Goal: Book appointment/travel/reservation

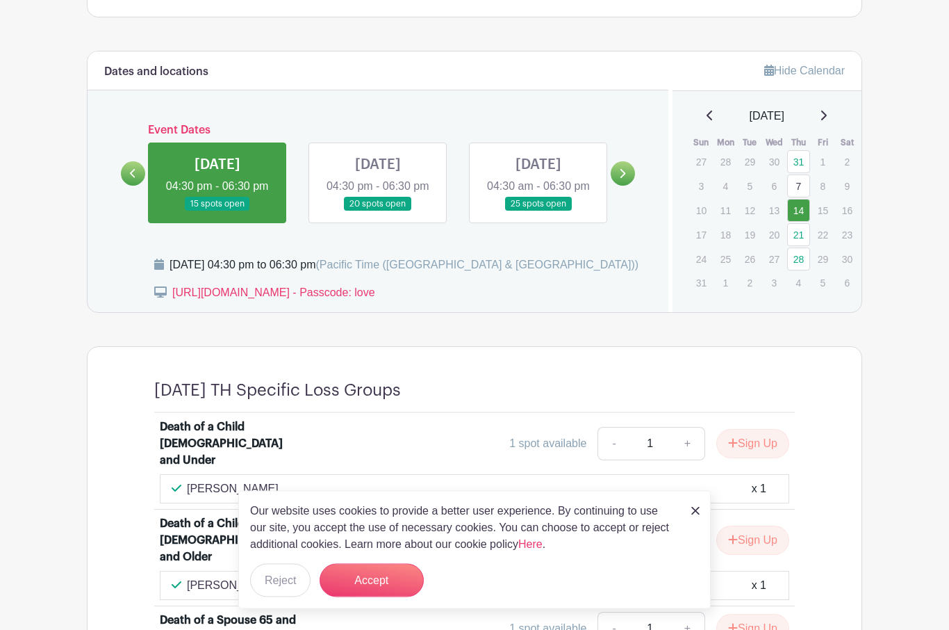
scroll to position [533, 0]
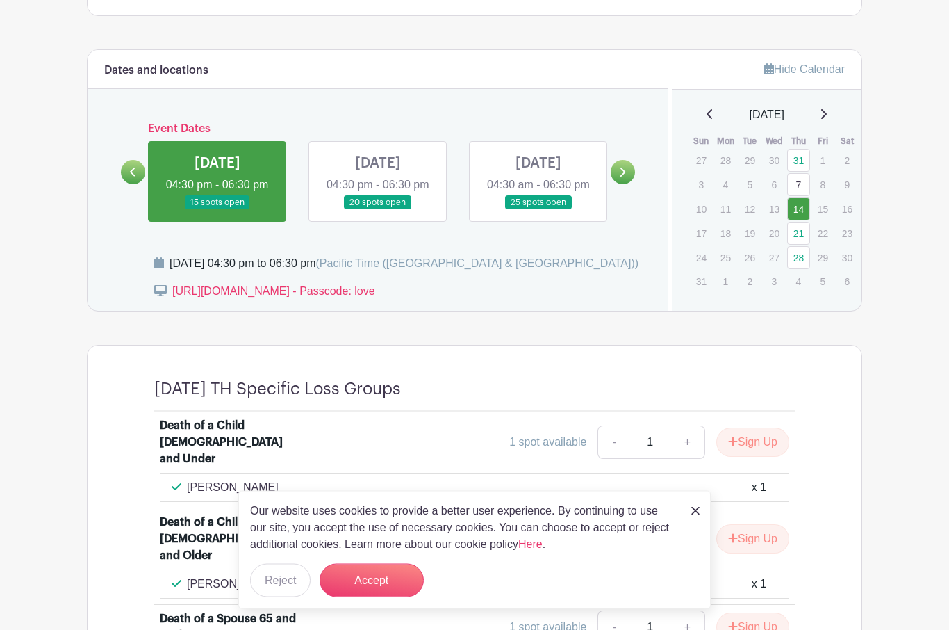
click at [378, 211] on link at bounding box center [378, 211] width 0 height 0
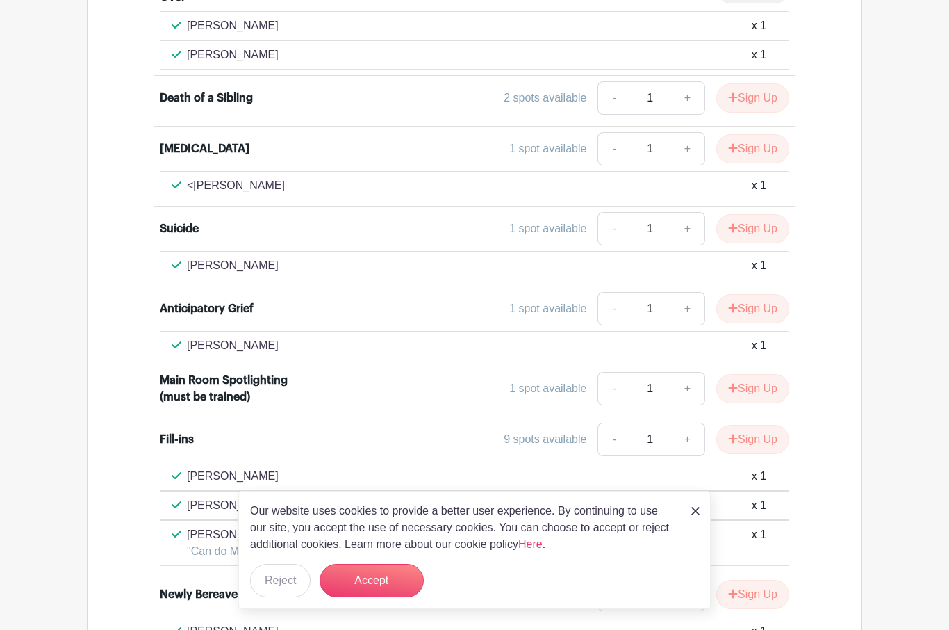
scroll to position [1218, 0]
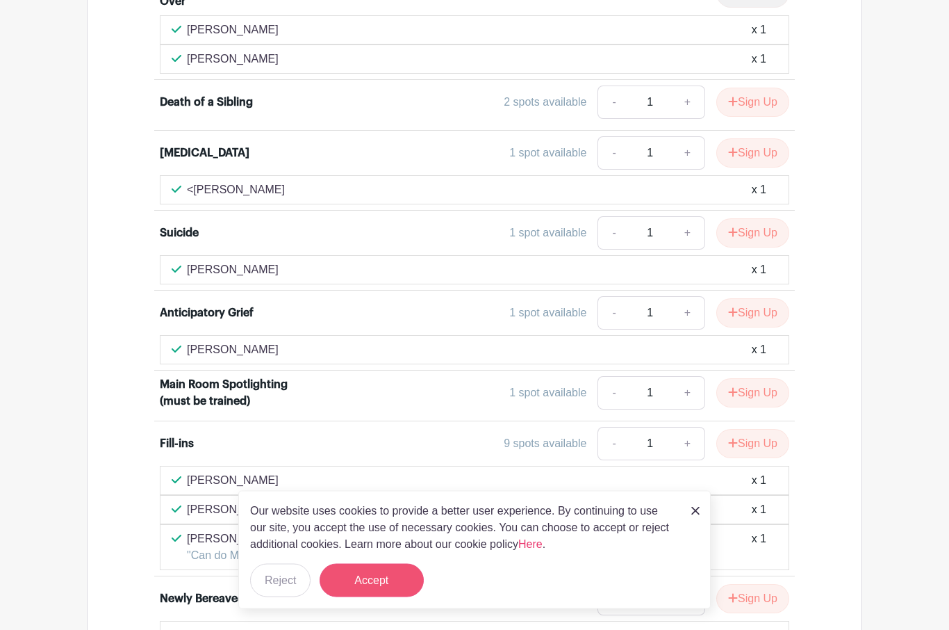
click at [381, 573] on button "Accept" at bounding box center [372, 580] width 104 height 33
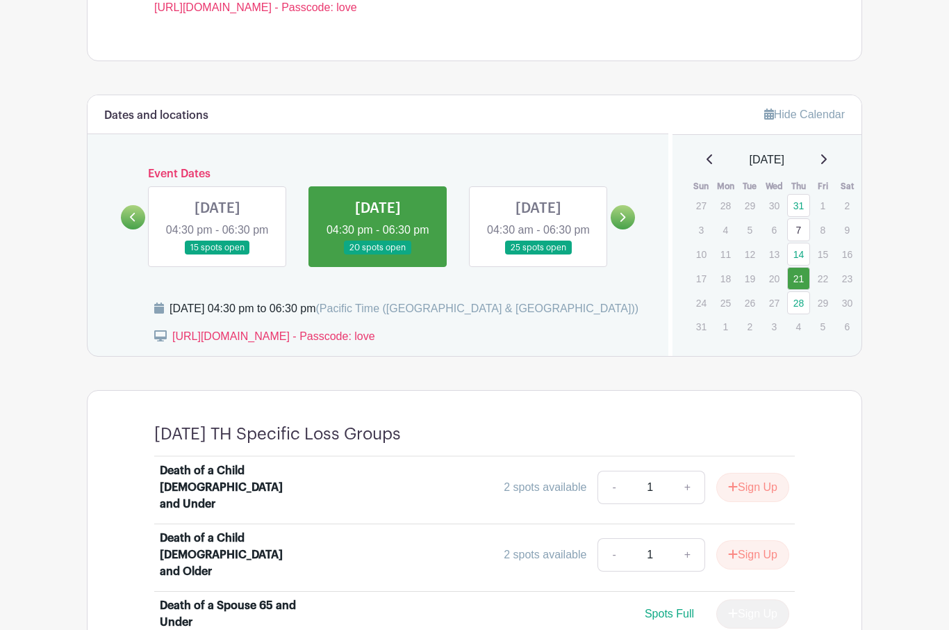
scroll to position [513, 0]
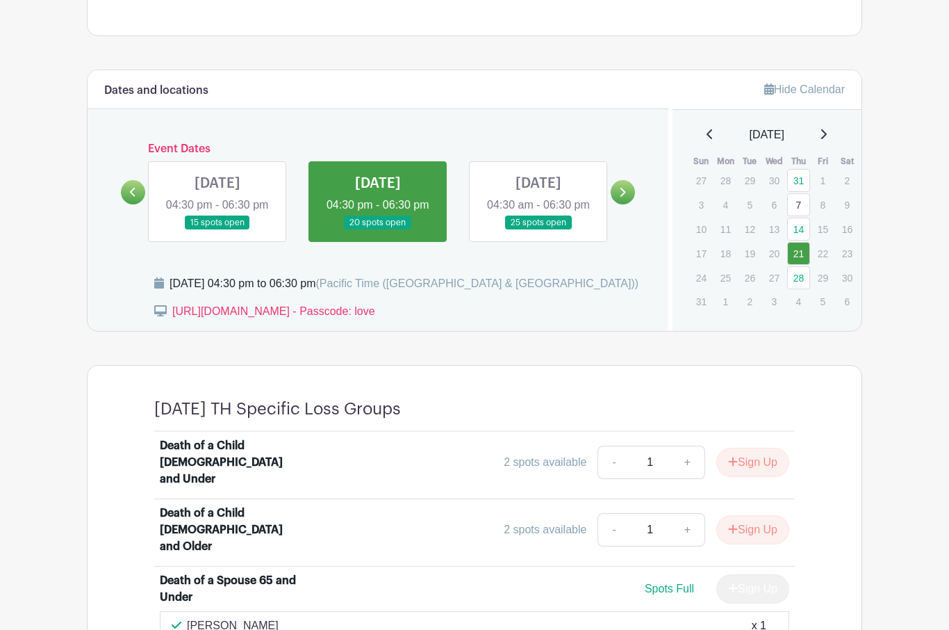
click at [630, 195] on link at bounding box center [623, 193] width 24 height 24
click at [622, 197] on icon at bounding box center [622, 192] width 6 height 10
click at [626, 201] on link at bounding box center [623, 192] width 24 height 24
click at [827, 130] on icon at bounding box center [823, 134] width 7 height 11
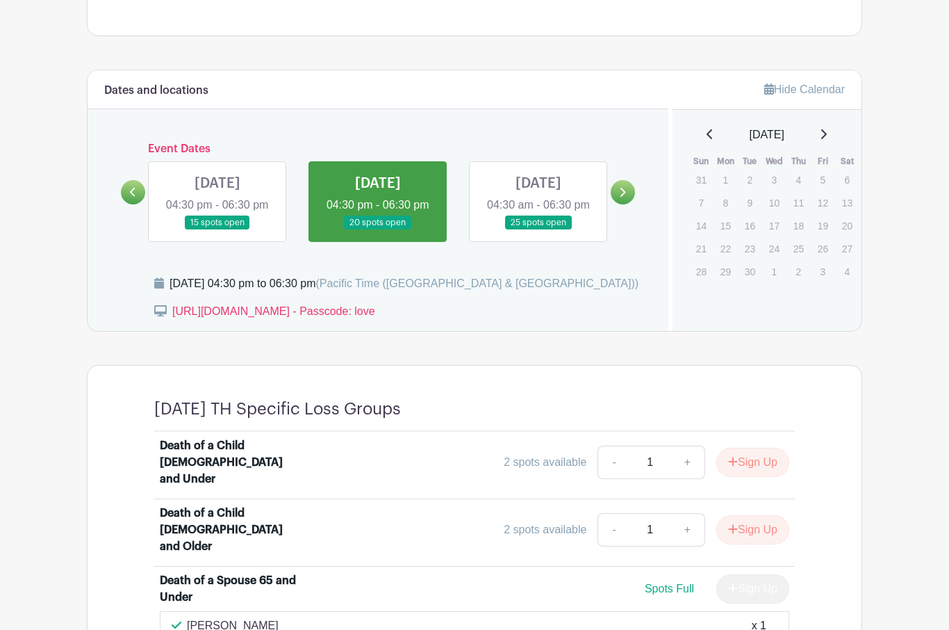
click at [635, 203] on link at bounding box center [623, 192] width 24 height 24
click at [625, 197] on icon at bounding box center [622, 192] width 6 height 10
click at [539, 230] on link at bounding box center [539, 230] width 0 height 0
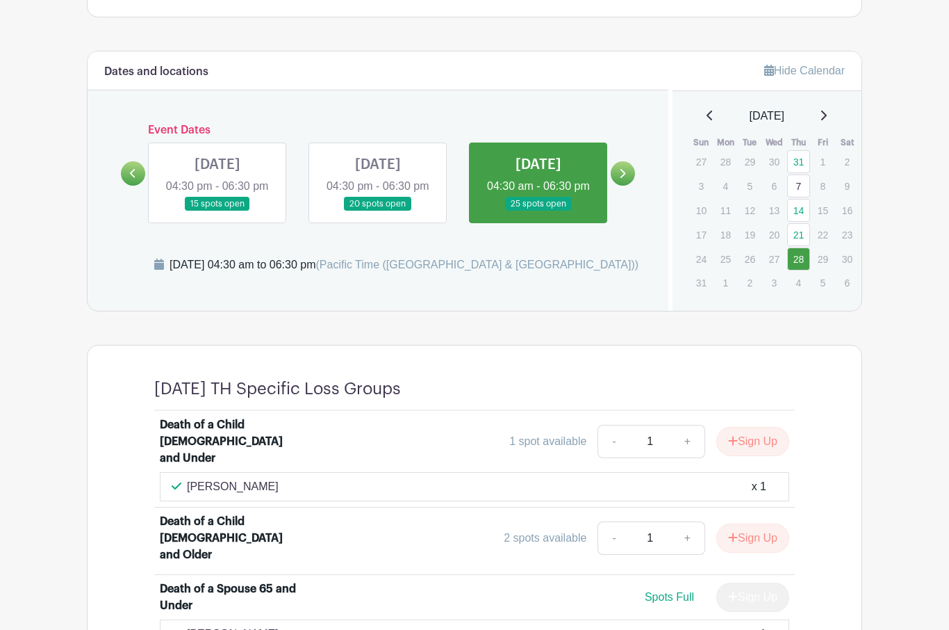
scroll to position [531, 0]
